Goal: Task Accomplishment & Management: Manage account settings

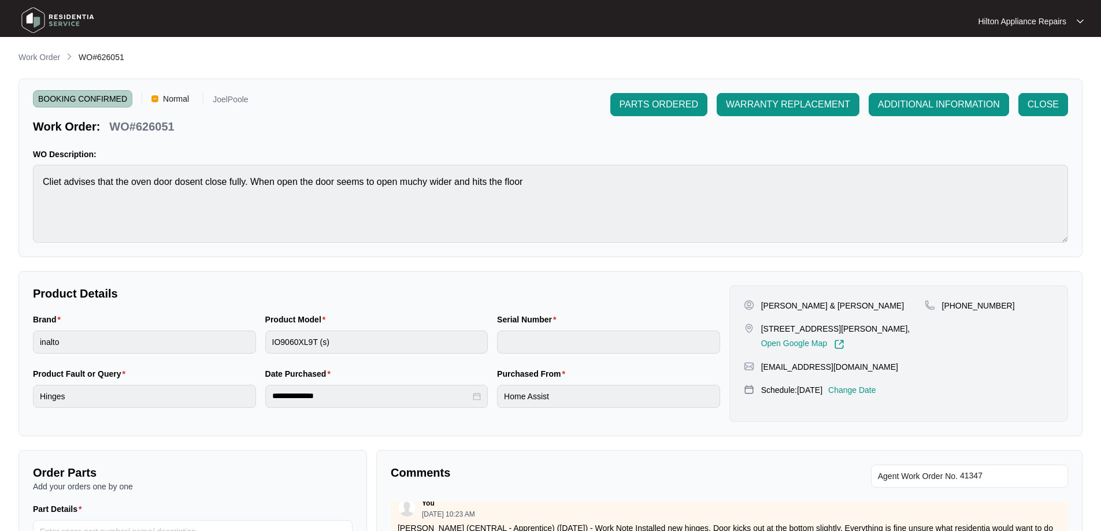
click at [34, 51] on li "Work Order" at bounding box center [39, 58] width 42 height 14
click at [36, 57] on p "Work Order" at bounding box center [39, 57] width 42 height 12
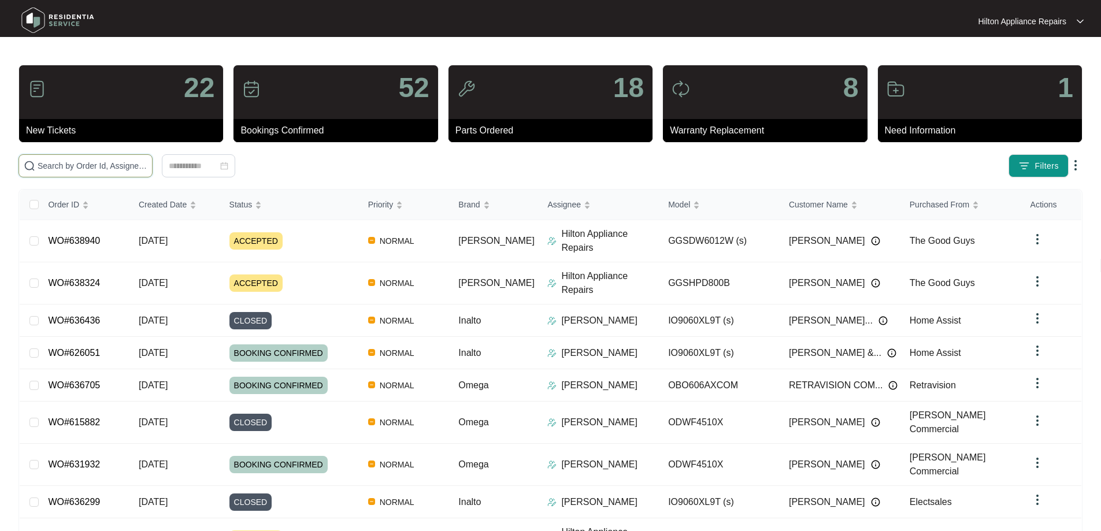
click at [147, 167] on input "text" at bounding box center [93, 166] width 110 height 13
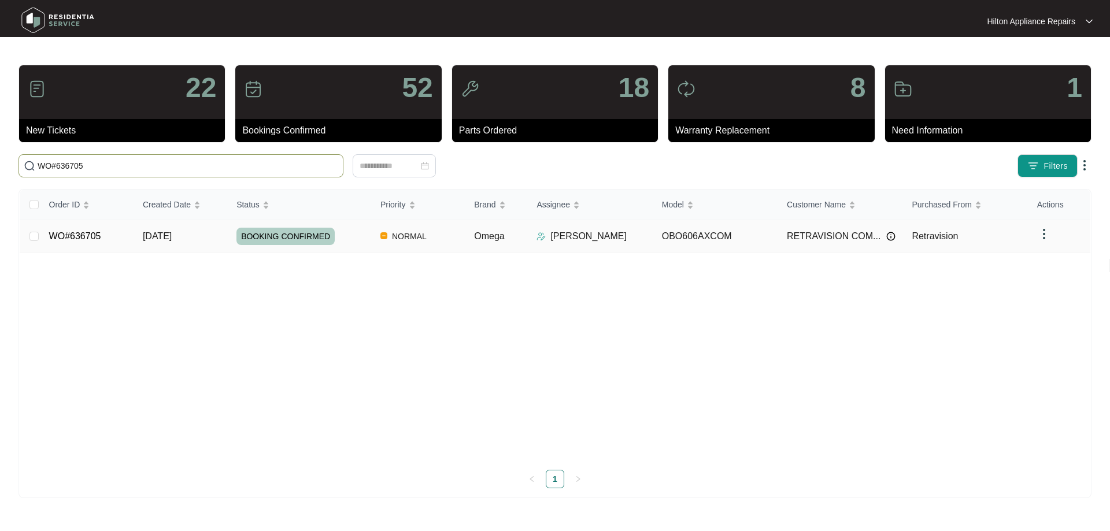
type input "WO#636705"
click at [545, 239] on img at bounding box center [540, 236] width 9 height 9
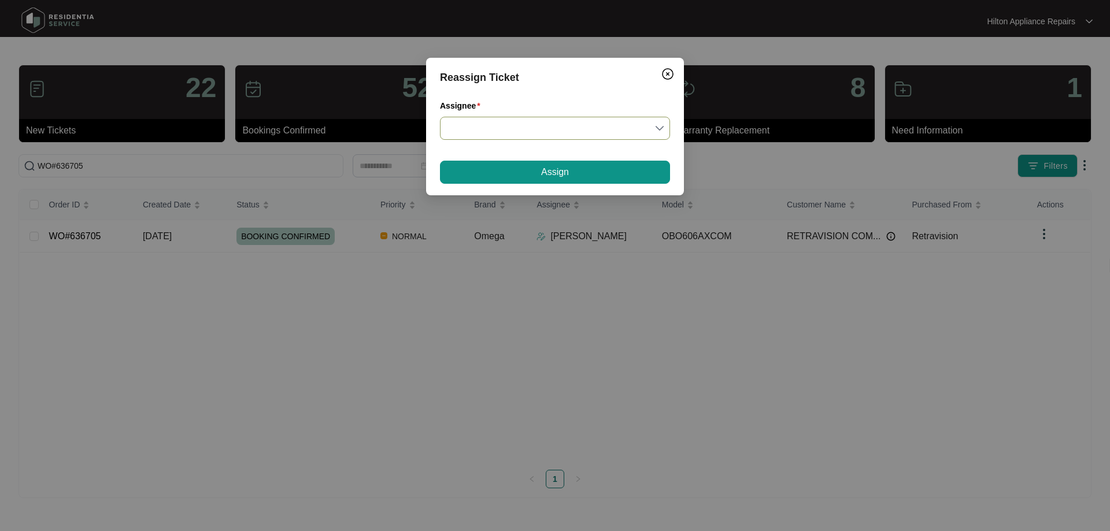
click at [501, 137] on input "Assignee" at bounding box center [555, 128] width 216 height 22
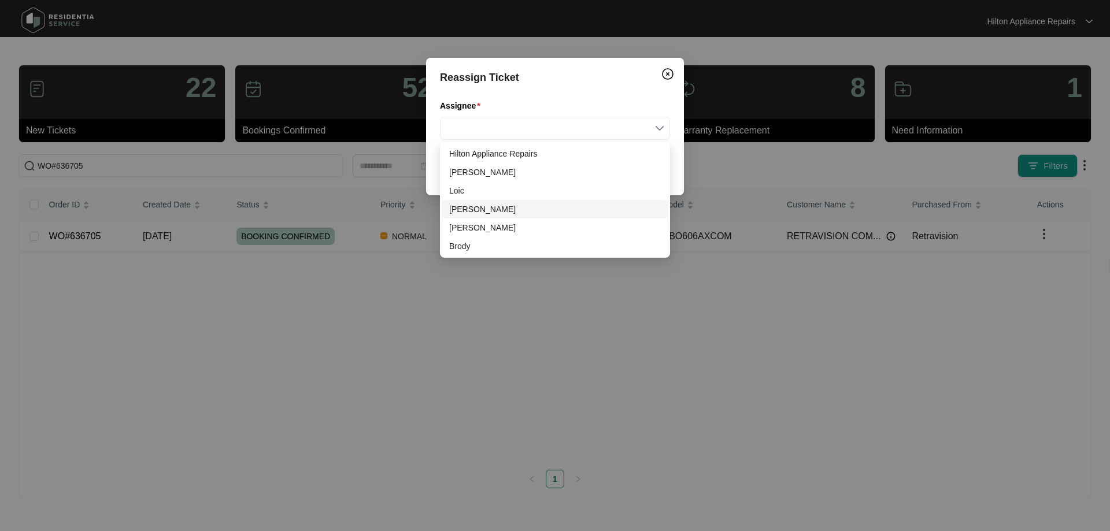
click at [474, 208] on div "[PERSON_NAME]" at bounding box center [555, 209] width 212 height 13
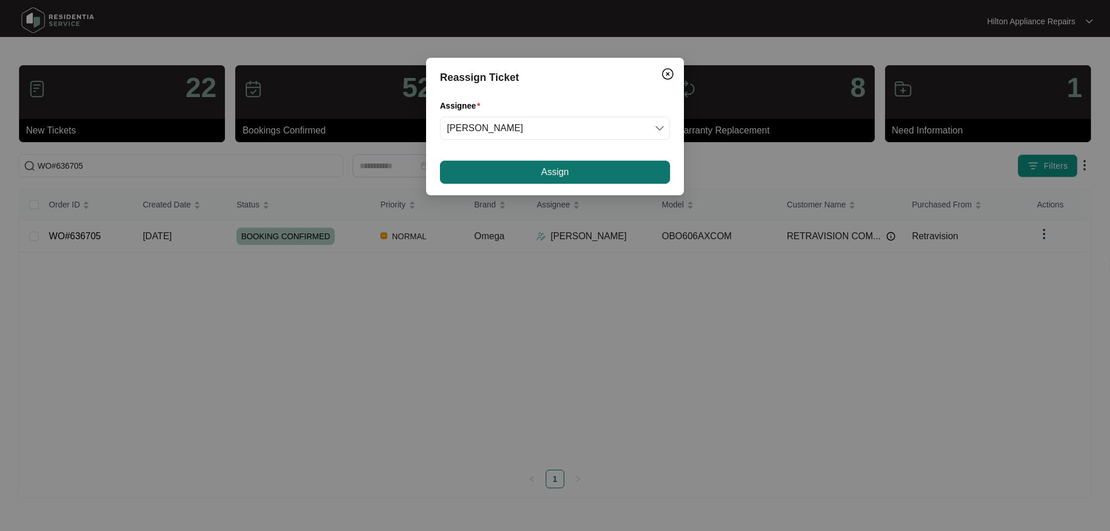
click at [589, 176] on button "Assign" at bounding box center [555, 172] width 230 height 23
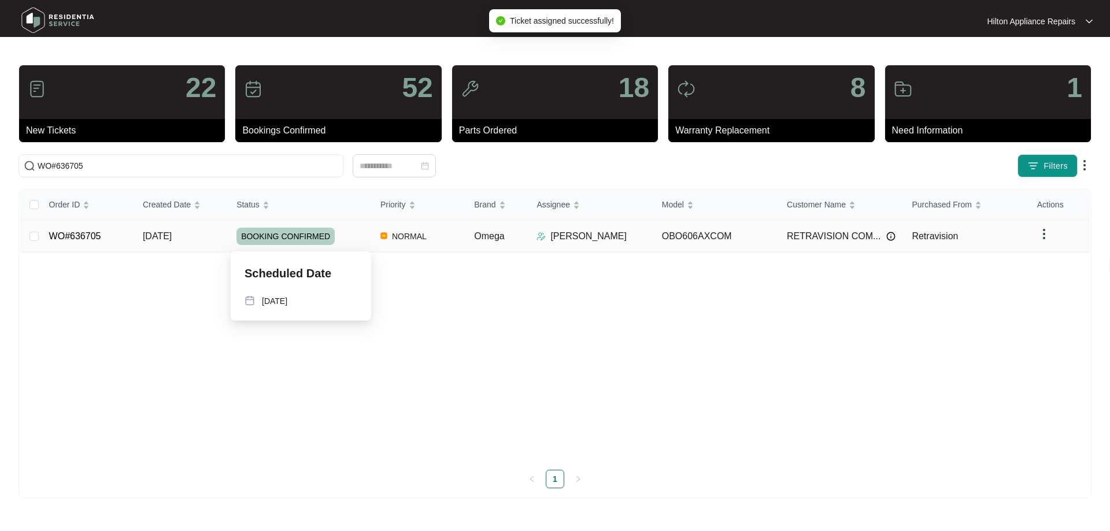
click at [361, 235] on div "BOOKING CONFIRMED" at bounding box center [303, 236] width 135 height 17
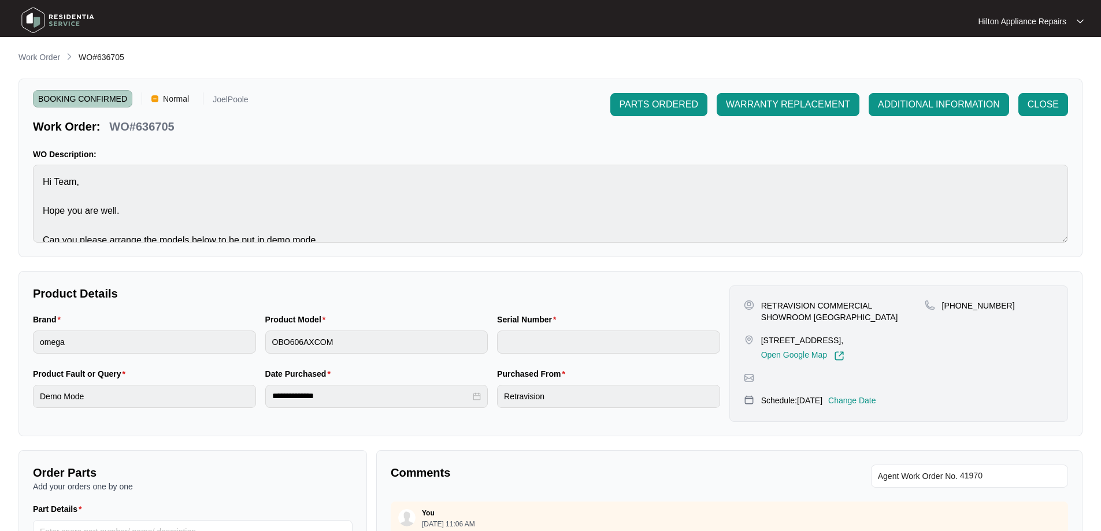
click at [865, 406] on p "Change Date" at bounding box center [852, 401] width 48 height 12
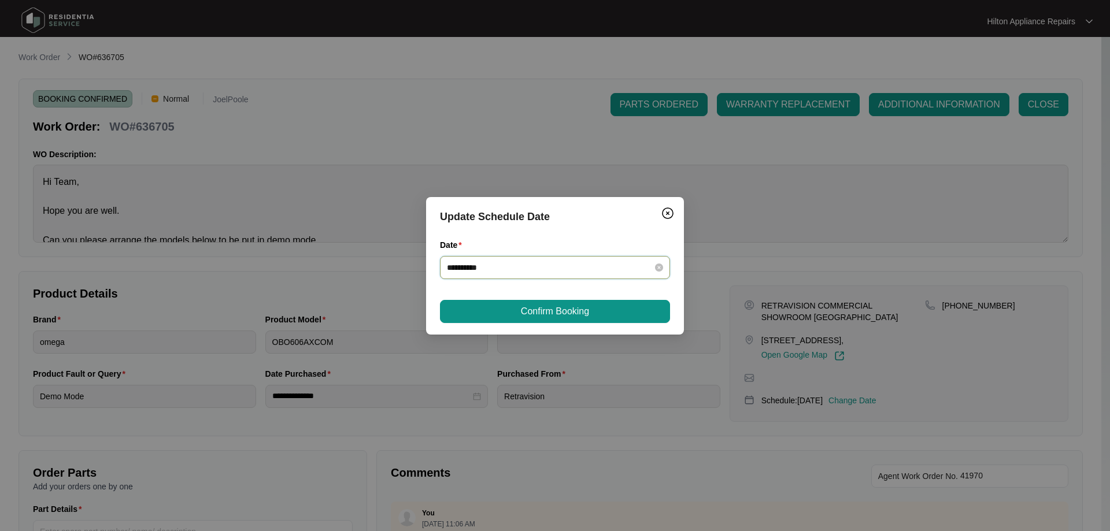
click at [621, 272] on input "**********" at bounding box center [548, 267] width 202 height 13
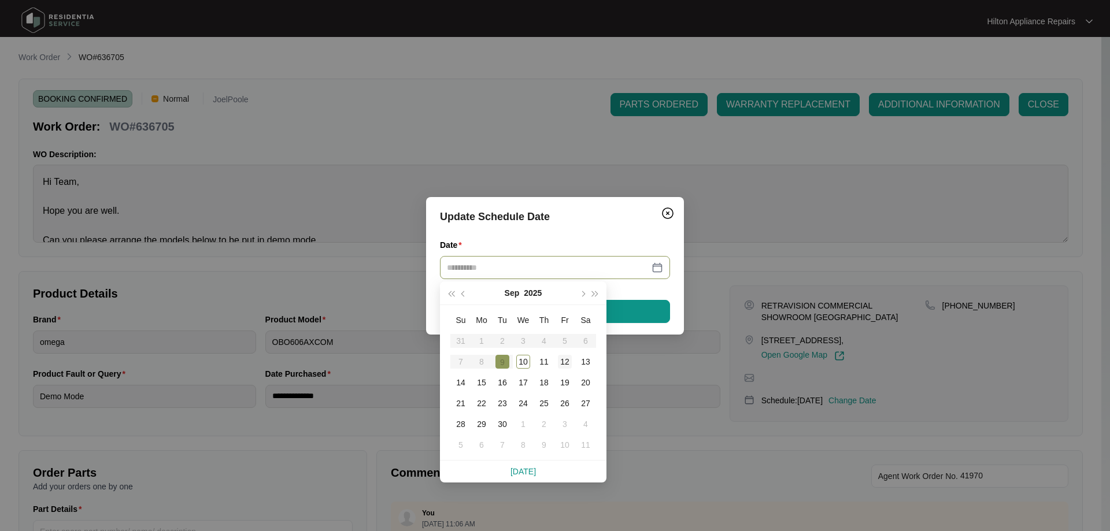
click at [563, 362] on div "12" at bounding box center [565, 362] width 14 height 14
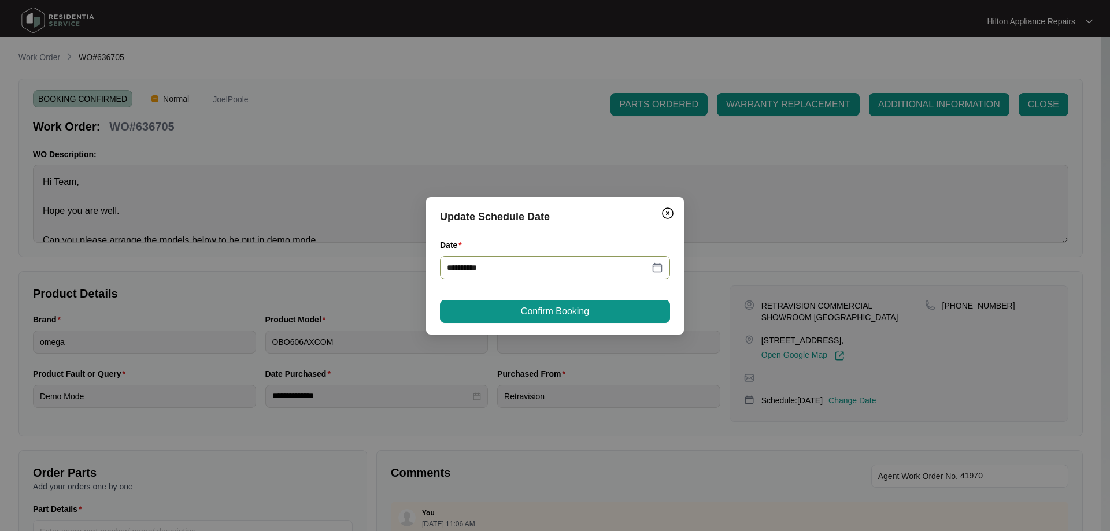
type input "**********"
click at [609, 313] on button "Confirm Booking" at bounding box center [555, 311] width 230 height 23
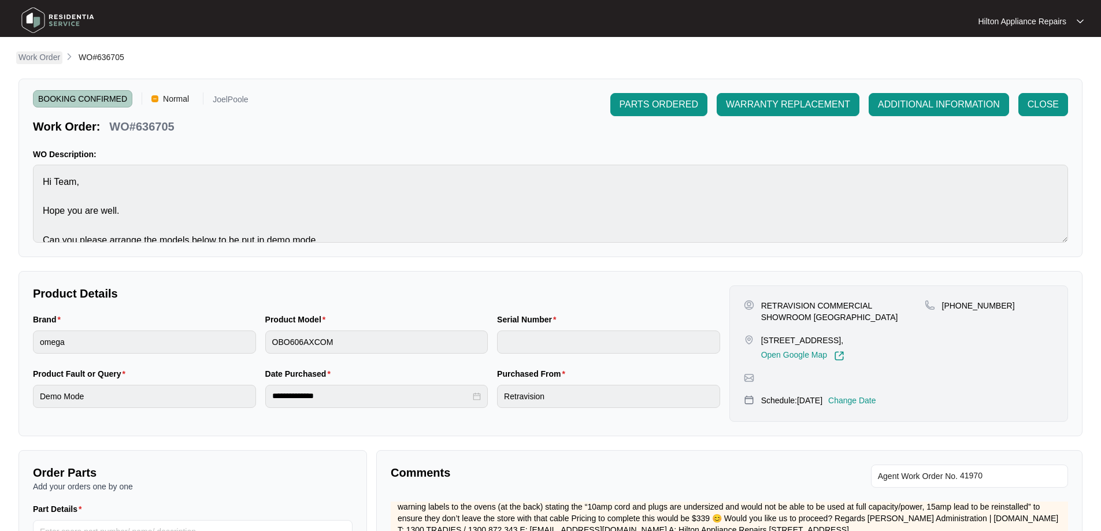
click at [36, 55] on p "Work Order" at bounding box center [39, 57] width 42 height 12
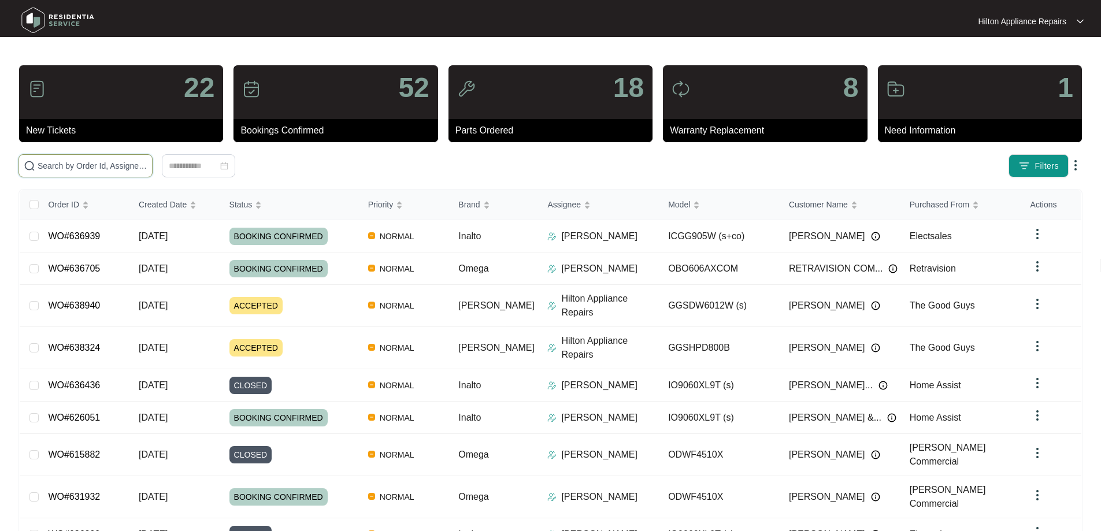
click at [128, 165] on input "text" at bounding box center [93, 166] width 110 height 13
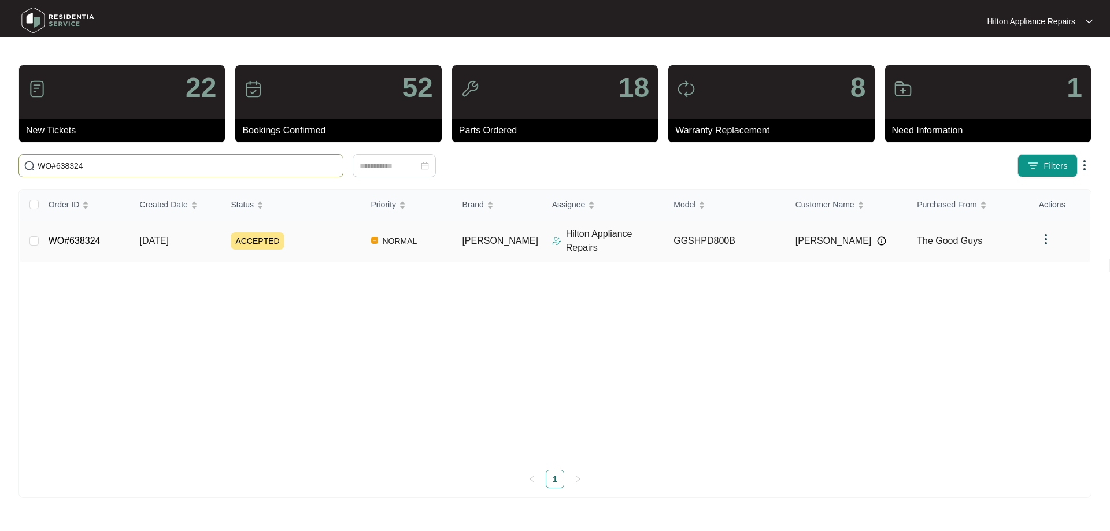
type input "WO#638324"
click at [552, 237] on img at bounding box center [556, 240] width 9 height 9
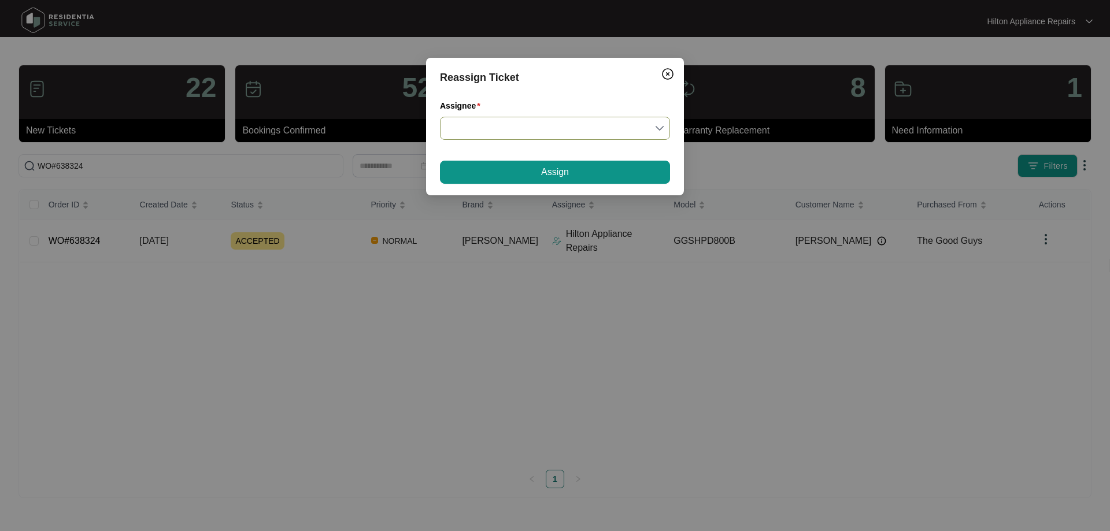
click at [510, 129] on input "Assignee" at bounding box center [555, 128] width 216 height 22
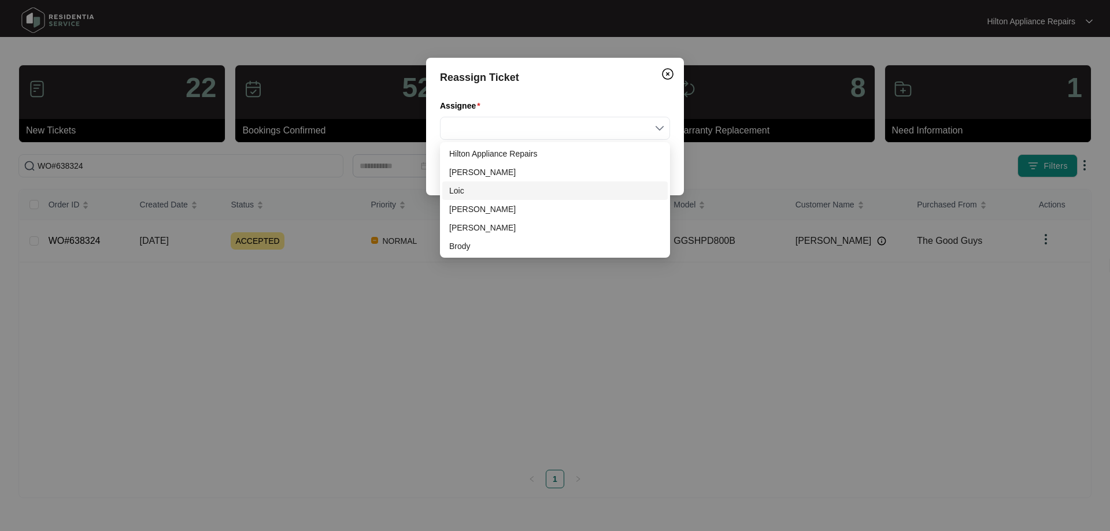
click at [471, 191] on div "Loic" at bounding box center [555, 190] width 212 height 13
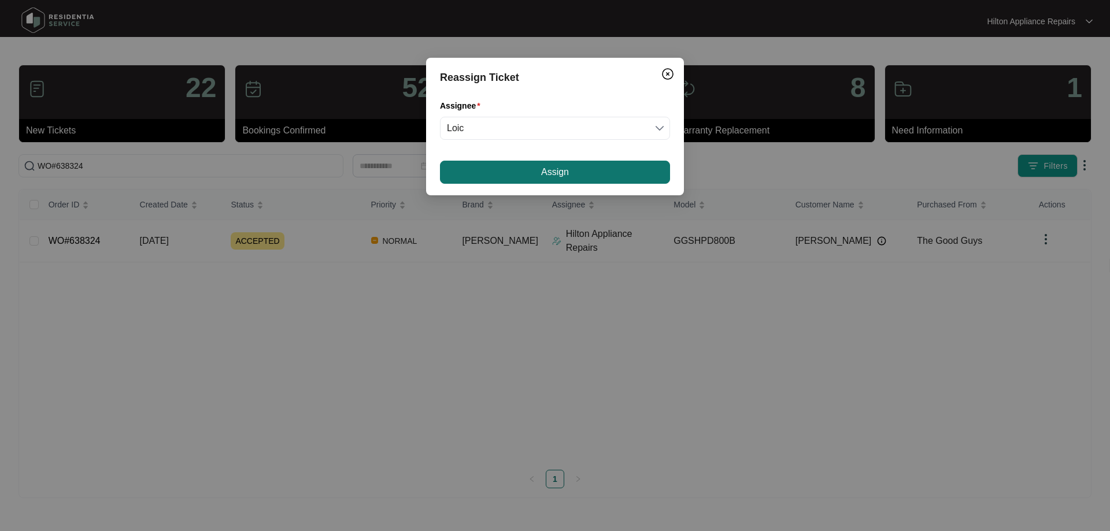
click at [532, 169] on button "Assign" at bounding box center [555, 172] width 230 height 23
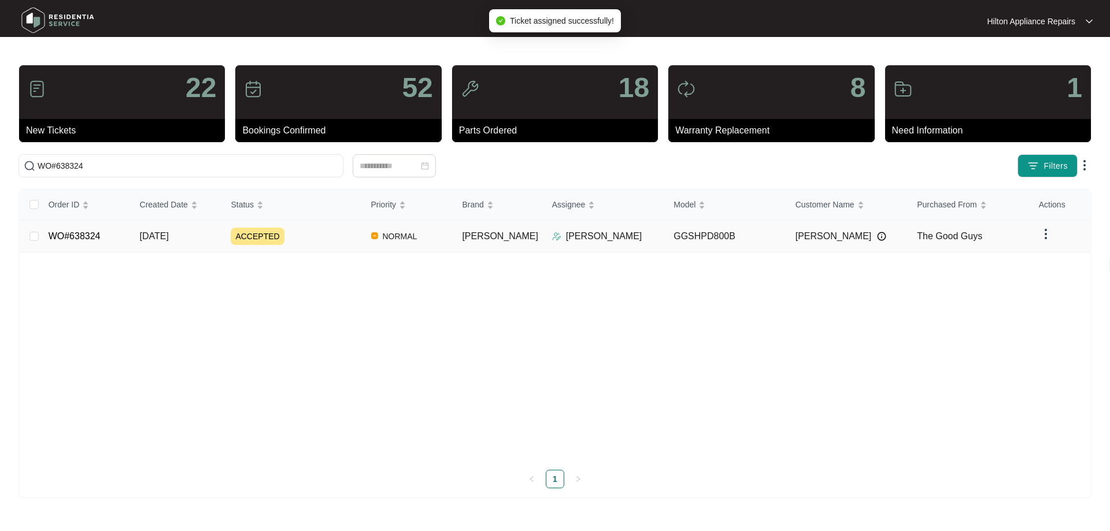
click at [518, 236] on td "[PERSON_NAME]" at bounding box center [498, 236] width 90 height 32
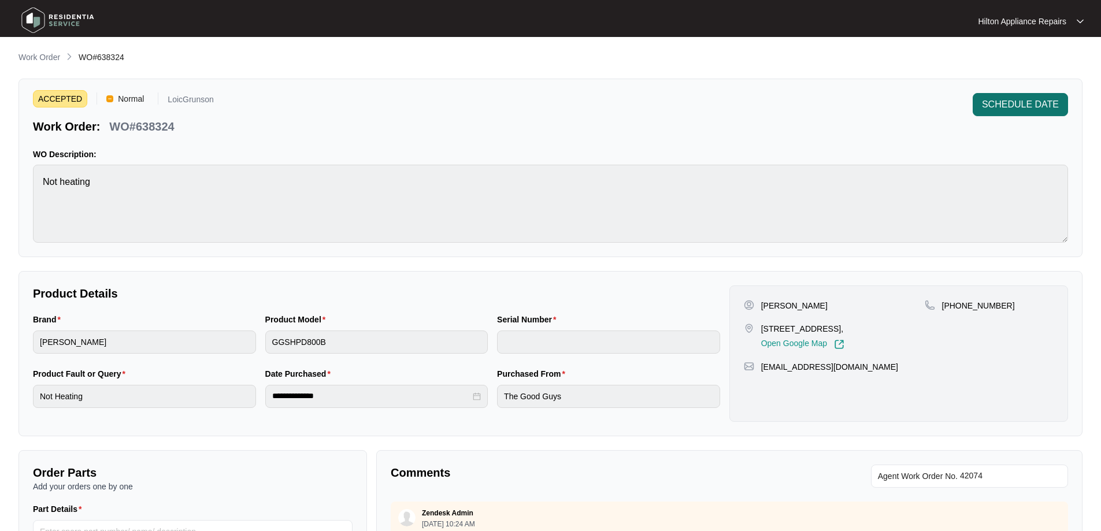
click at [1035, 108] on span "SCHEDULE DATE" at bounding box center [1020, 105] width 77 height 14
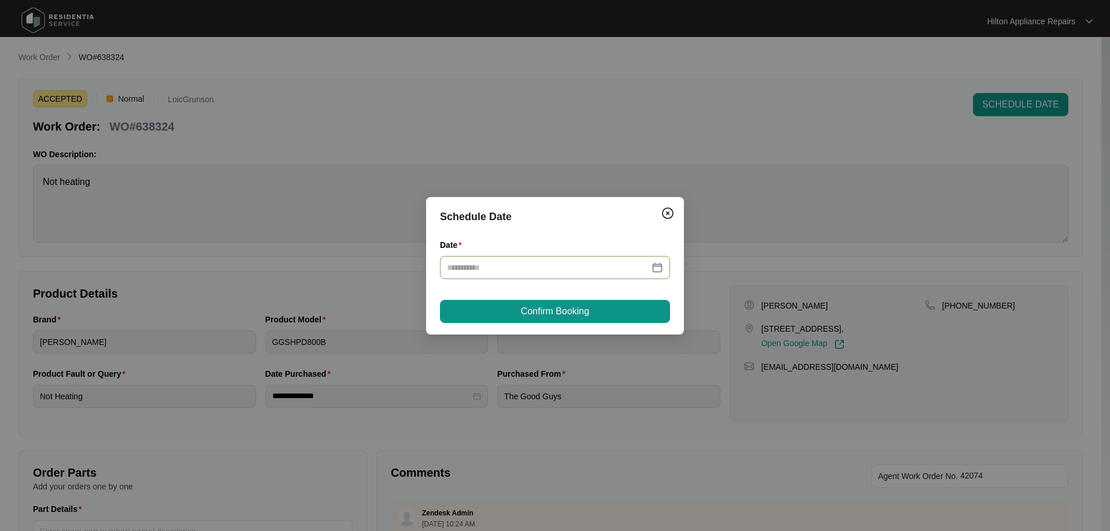
click at [584, 273] on input "Date" at bounding box center [548, 267] width 202 height 13
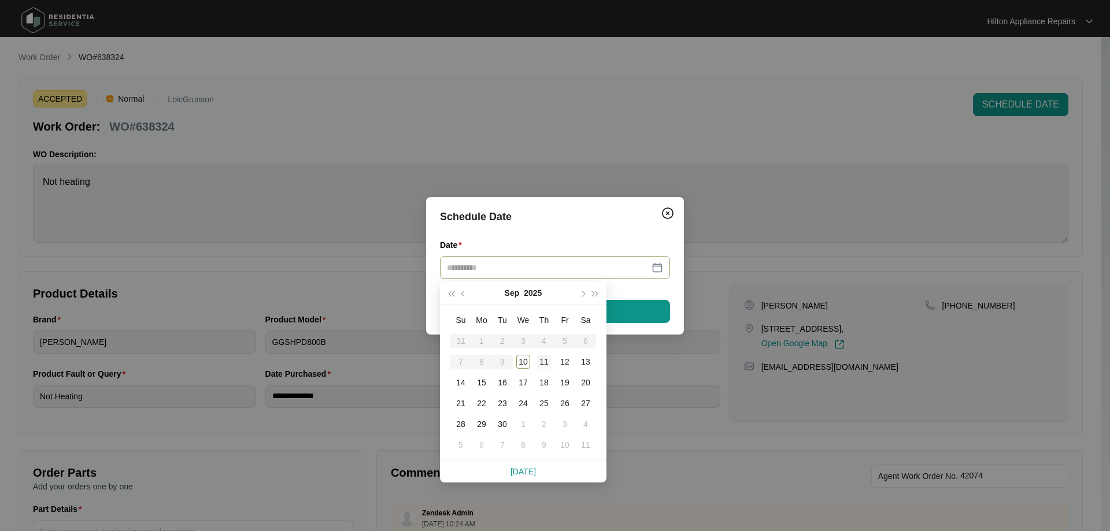
click at [546, 358] on div "11" at bounding box center [544, 362] width 14 height 14
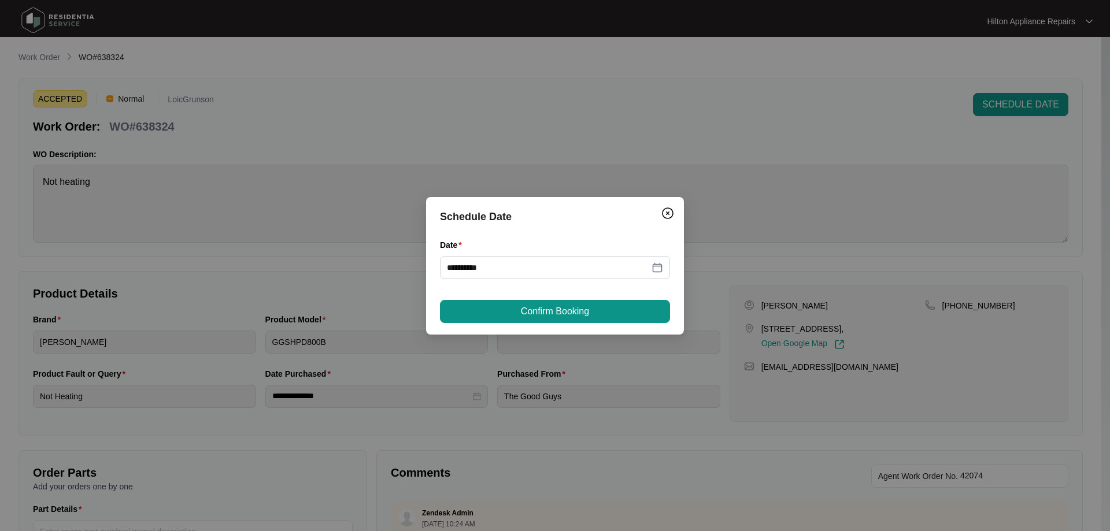
type input "**********"
click at [588, 310] on span "Confirm Booking" at bounding box center [555, 312] width 68 height 14
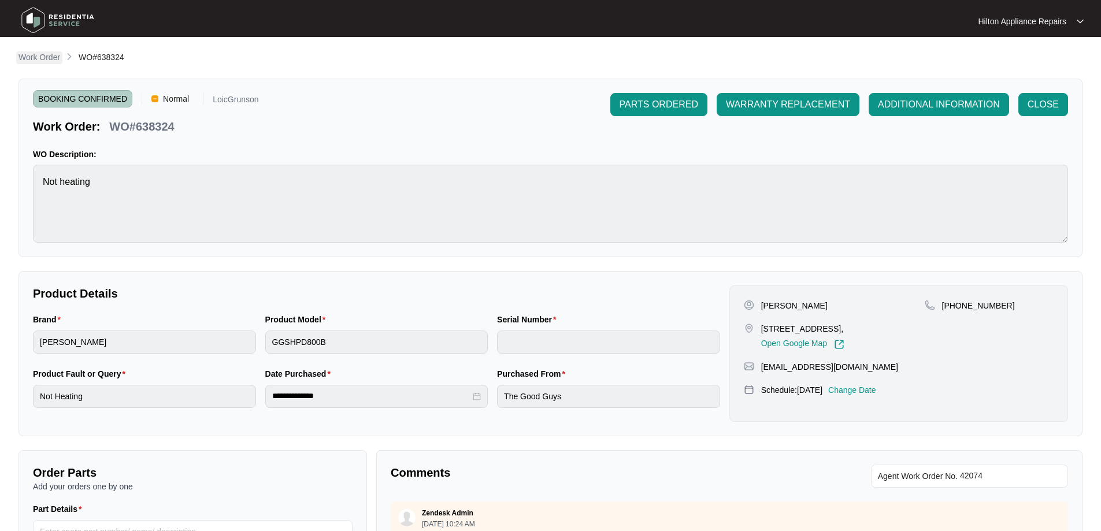
click at [55, 58] on p "Work Order" at bounding box center [39, 57] width 42 height 12
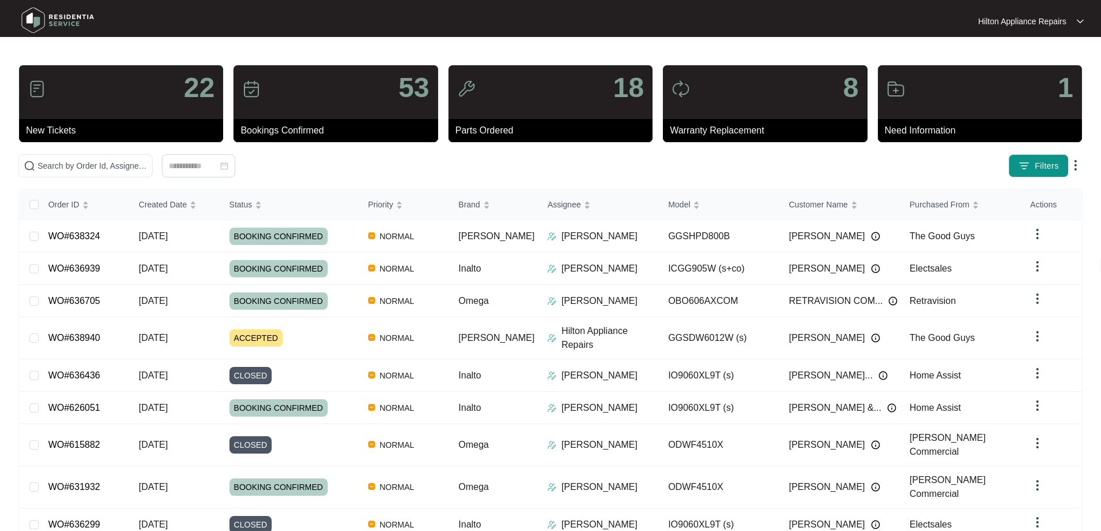
scroll to position [84, 0]
